Goal: Information Seeking & Learning: Find specific fact

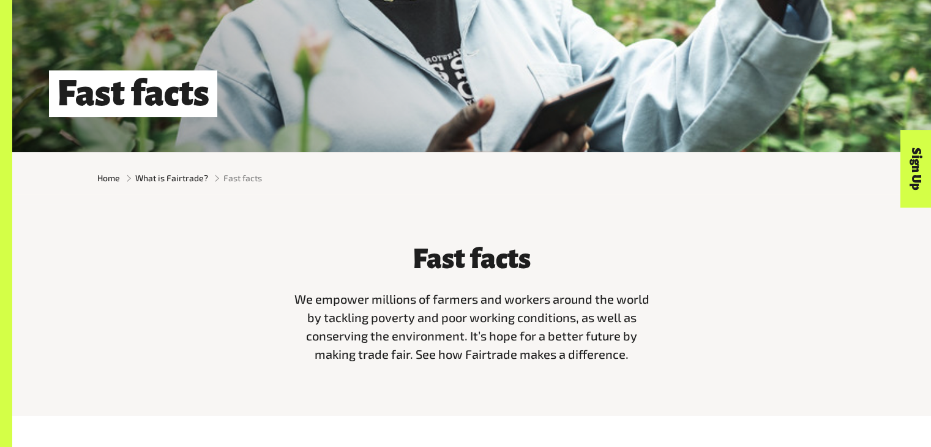
scroll to position [220, 0]
click at [155, 182] on span "What is Fairtrade?" at bounding box center [171, 177] width 73 height 13
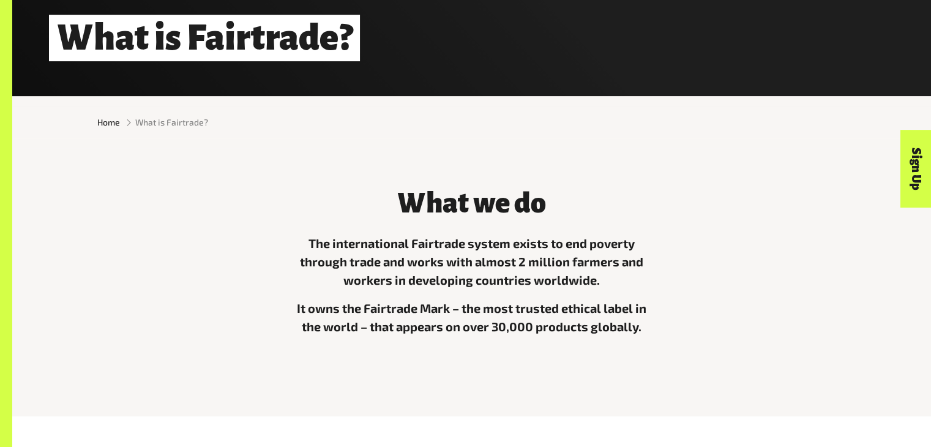
scroll to position [277, 0]
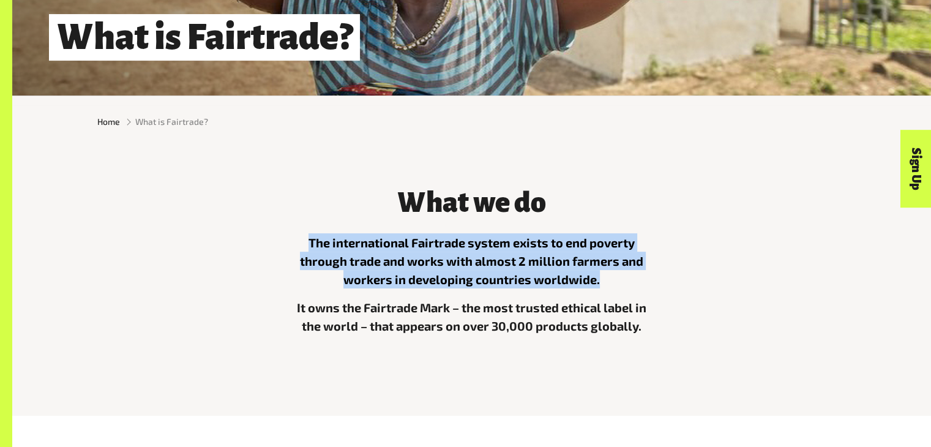
drag, startPoint x: 608, startPoint y: 282, endPoint x: 306, endPoint y: 238, distance: 304.6
click at [306, 238] on p "The international Fairtrade system exists to end poverty through trade and work…" at bounding box center [471, 260] width 367 height 55
copy p "The international Fairtrade system exists to end poverty through trade and work…"
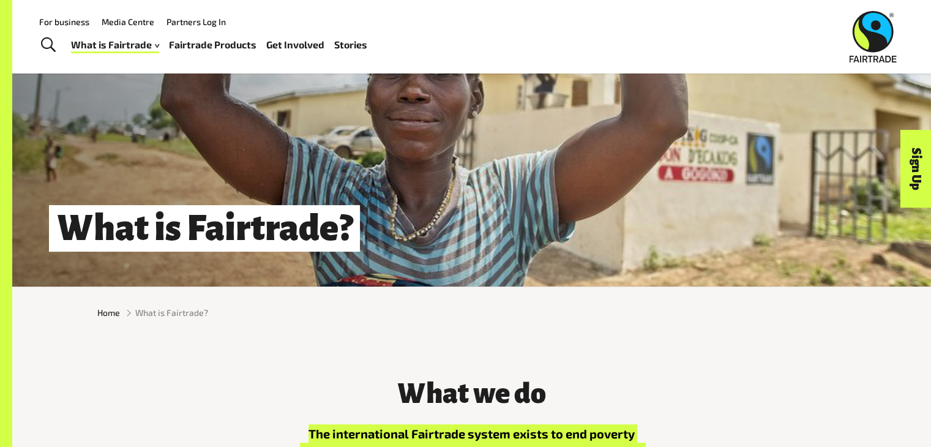
scroll to position [0, 0]
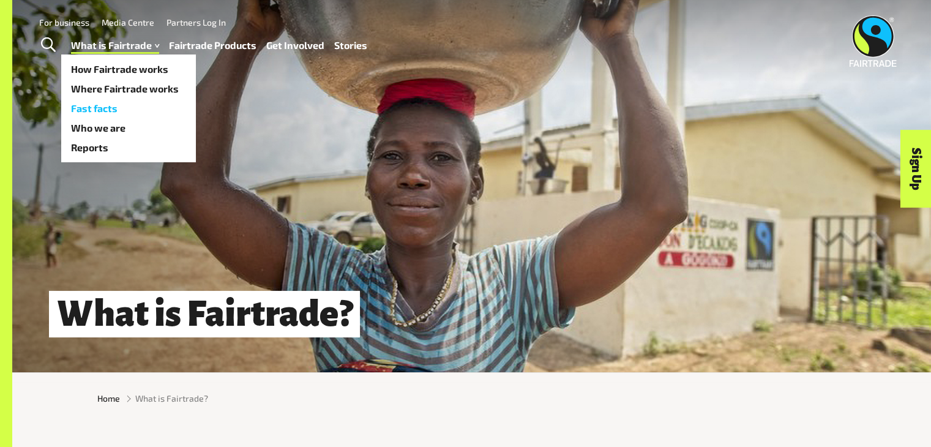
click at [111, 105] on link "Fast facts" at bounding box center [128, 109] width 135 height 20
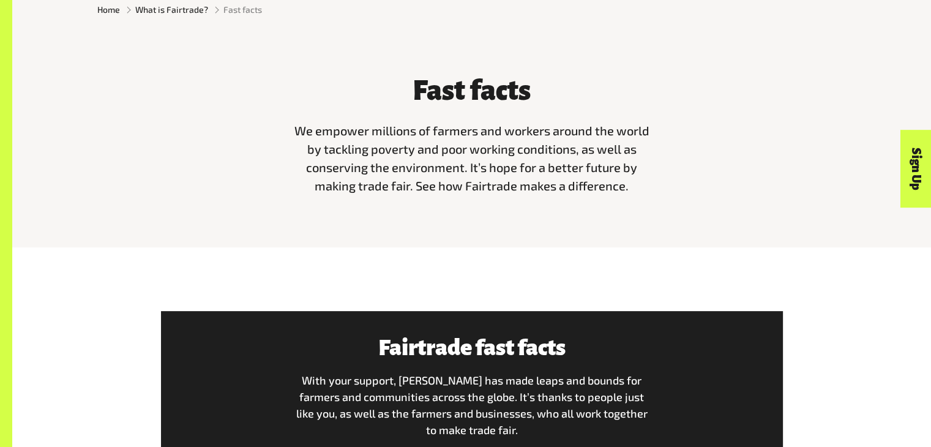
scroll to position [796, 0]
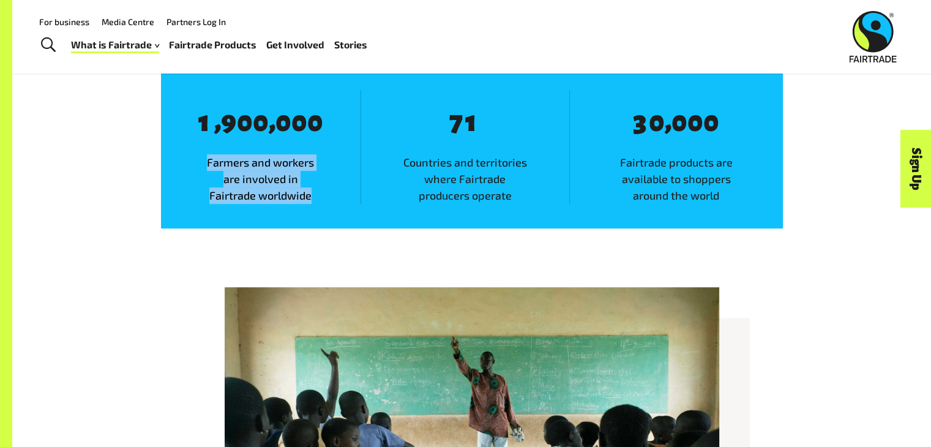
drag, startPoint x: 323, startPoint y: 201, endPoint x: 184, endPoint y: 162, distance: 144.4
click at [184, 162] on span "Farmers and workers are involved in Fairtrade worldwide" at bounding box center [261, 179] width 200 height 50
copy span "Farmers and workers are involved in Fairtrade worldwide"
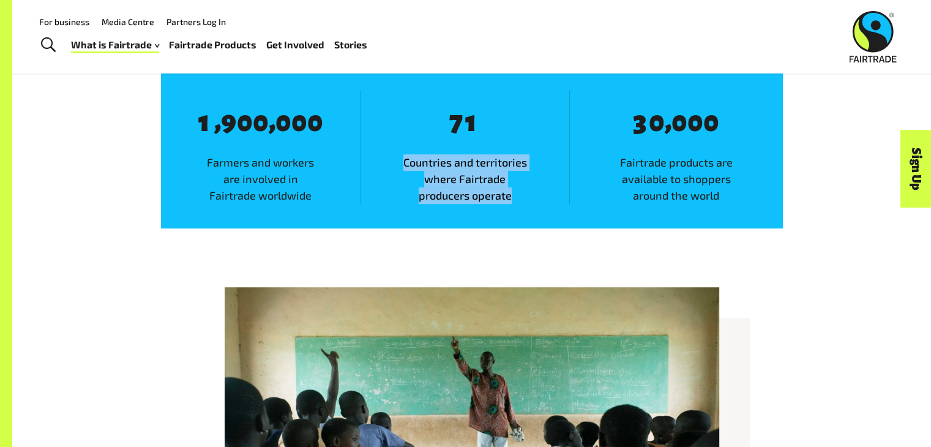
drag, startPoint x: 514, startPoint y: 197, endPoint x: 399, endPoint y: 165, distance: 119.5
click at [399, 165] on span "Countries and territories where Fairtrade producers operate" at bounding box center [465, 179] width 208 height 50
copy span "Countries and territories where Fairtrade producers operate"
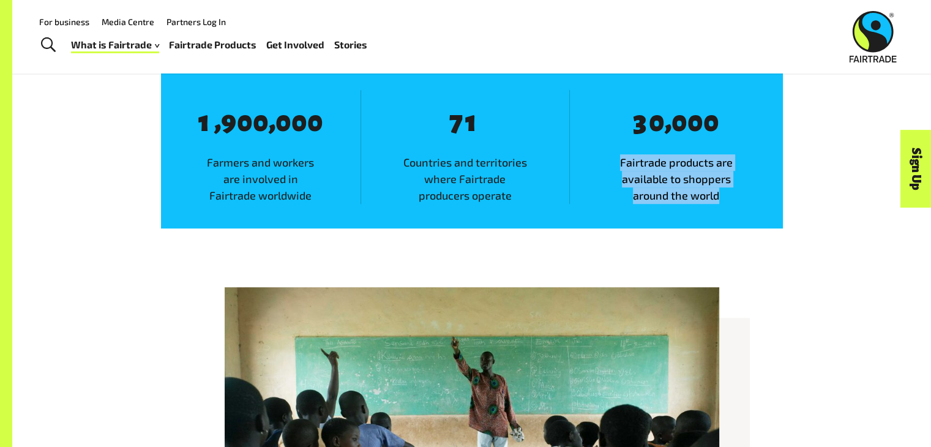
drag, startPoint x: 728, startPoint y: 201, endPoint x: 615, endPoint y: 159, distance: 120.9
click at [615, 159] on span "Fairtrade products are available to shoppers around the world" at bounding box center [676, 179] width 213 height 50
copy span "Fairtrade products are available to shoppers around the world"
